Goal: Information Seeking & Learning: Learn about a topic

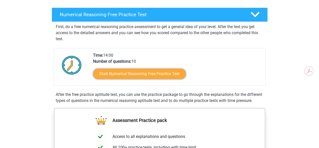
click at [145, 76] on link "Start Numerical Reasoning Free Practice Test" at bounding box center [139, 73] width 93 height 11
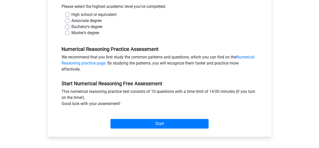
scroll to position [76, 0]
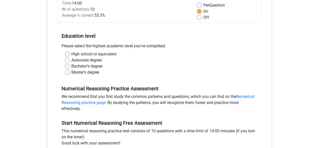
click at [81, 59] on label "Associate degree" at bounding box center [86, 60] width 30 height 6
click at [69, 59] on input "Associate degree" at bounding box center [67, 59] width 4 height 5
radio input "true"
click at [100, 67] on label "Bachelor's degree" at bounding box center [86, 66] width 31 height 6
click at [69, 67] on input "Bachelor's degree" at bounding box center [67, 65] width 4 height 5
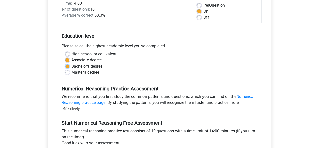
radio input "true"
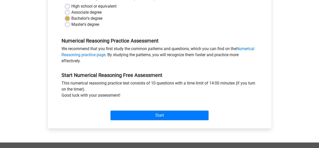
scroll to position [126, 0]
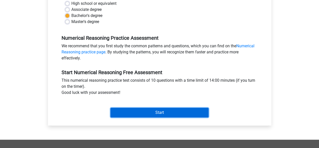
click at [154, 110] on input "Start" at bounding box center [160, 113] width 98 height 10
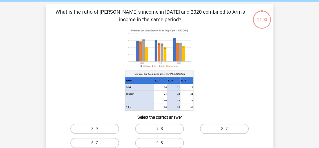
scroll to position [25, 0]
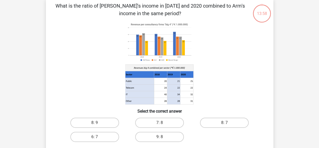
click at [176, 67] on icon at bounding box center [159, 67] width 68 height 7
click at [171, 137] on label "9: 8" at bounding box center [159, 137] width 49 height 10
click at [163, 137] on input "9: 8" at bounding box center [161, 138] width 3 height 3
radio input "true"
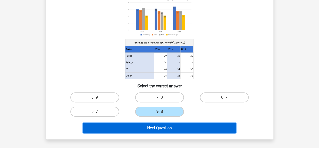
click at [179, 132] on button "Next Question" at bounding box center [159, 127] width 153 height 11
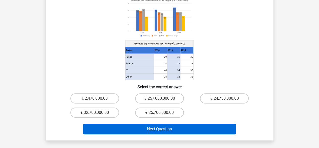
scroll to position [101, 0]
